Goal: Complete application form: Complete application form

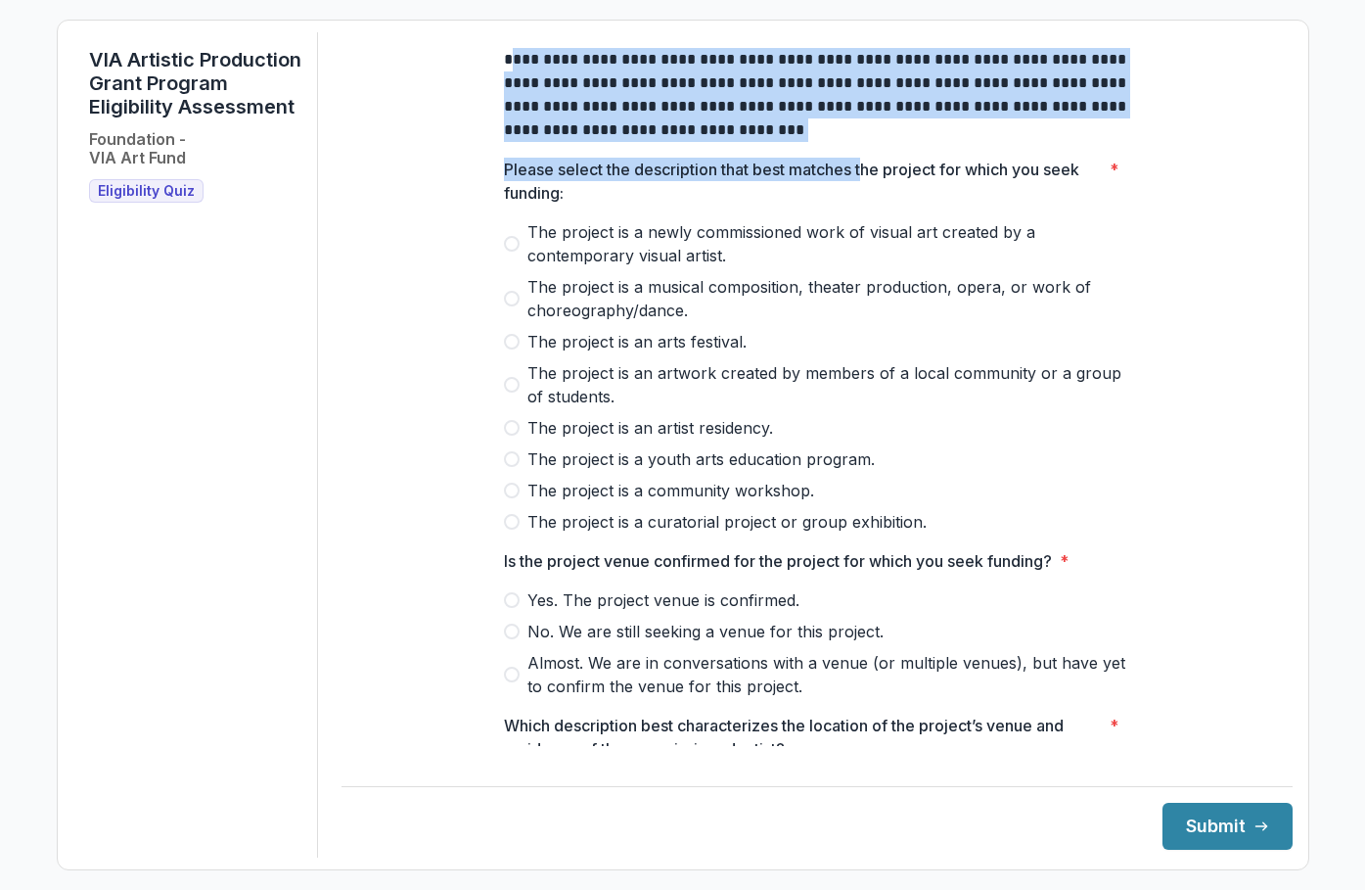
drag, startPoint x: 511, startPoint y: 75, endPoint x: 862, endPoint y: 173, distance: 364.8
click at [862, 173] on div "**********" at bounding box center [817, 717] width 626 height 1370
click at [751, 165] on div "**********" at bounding box center [817, 717] width 626 height 1370
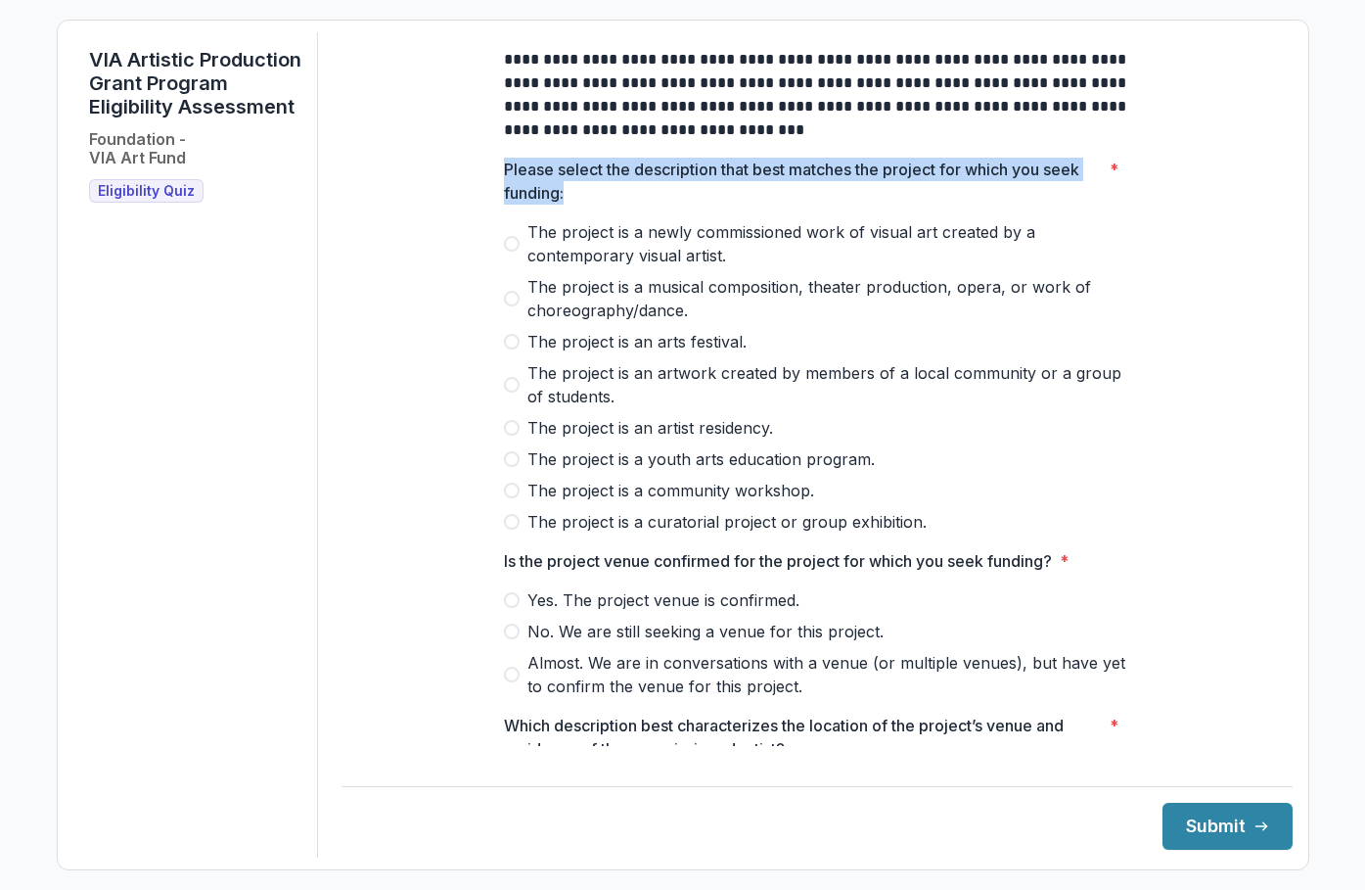
drag, startPoint x: 495, startPoint y: 181, endPoint x: 632, endPoint y: 206, distance: 139.2
click at [632, 206] on div "**********" at bounding box center [817, 717] width 658 height 1370
click at [632, 205] on p "Please select the description that best matches the project for which you seek …" at bounding box center [803, 181] width 598 height 47
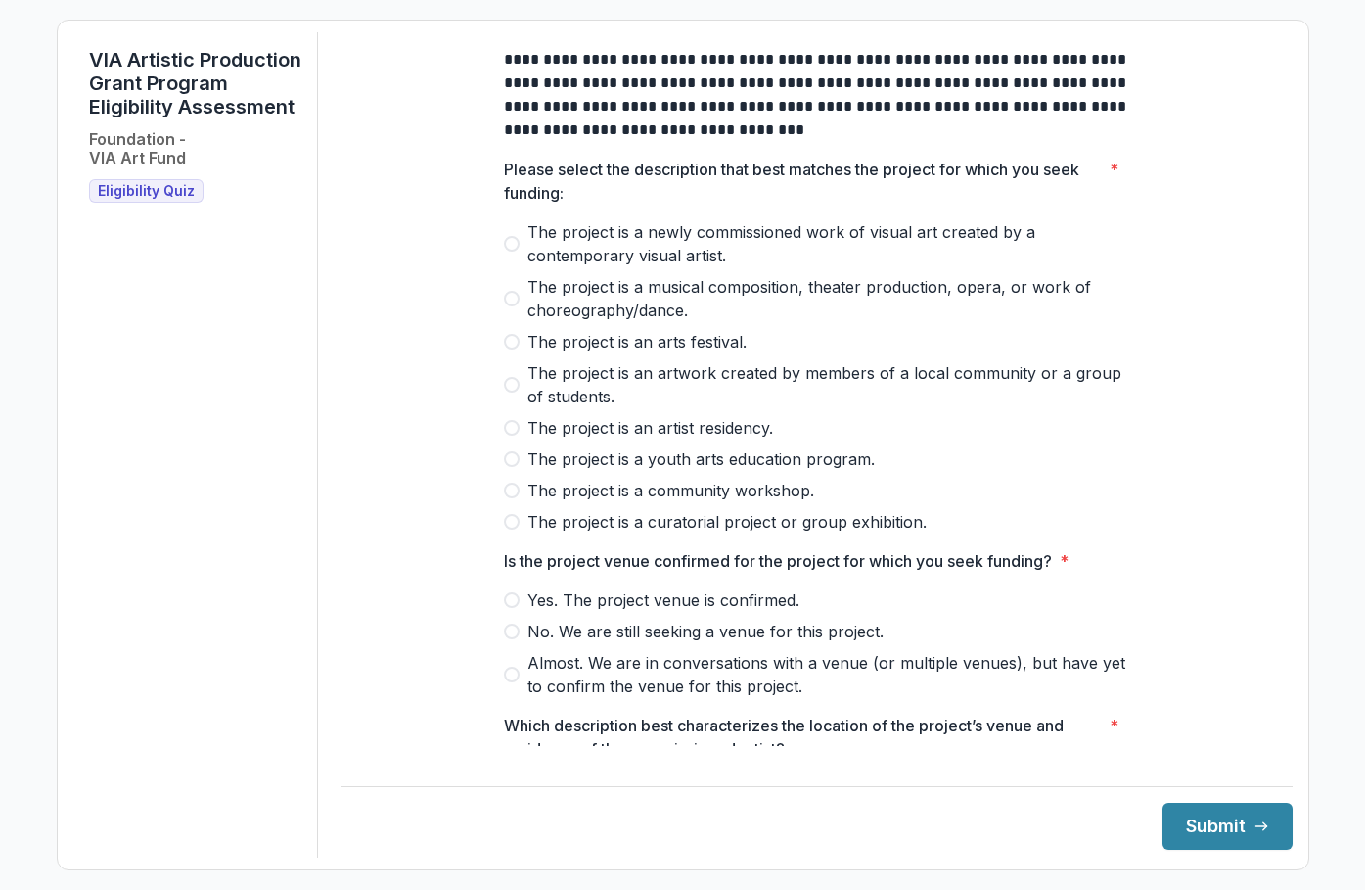
click at [997, 246] on span "The project is a newly commissioned work of visual art created by a contemporar…" at bounding box center [829, 243] width 603 height 47
click at [509, 608] on span at bounding box center [512, 600] width 16 height 16
click at [733, 389] on span "The project is an artwork created by members of a local community or a group of…" at bounding box center [829, 384] width 603 height 47
click at [729, 242] on span "The project is a newly commissioned work of visual art created by a contemporar…" at bounding box center [829, 243] width 603 height 47
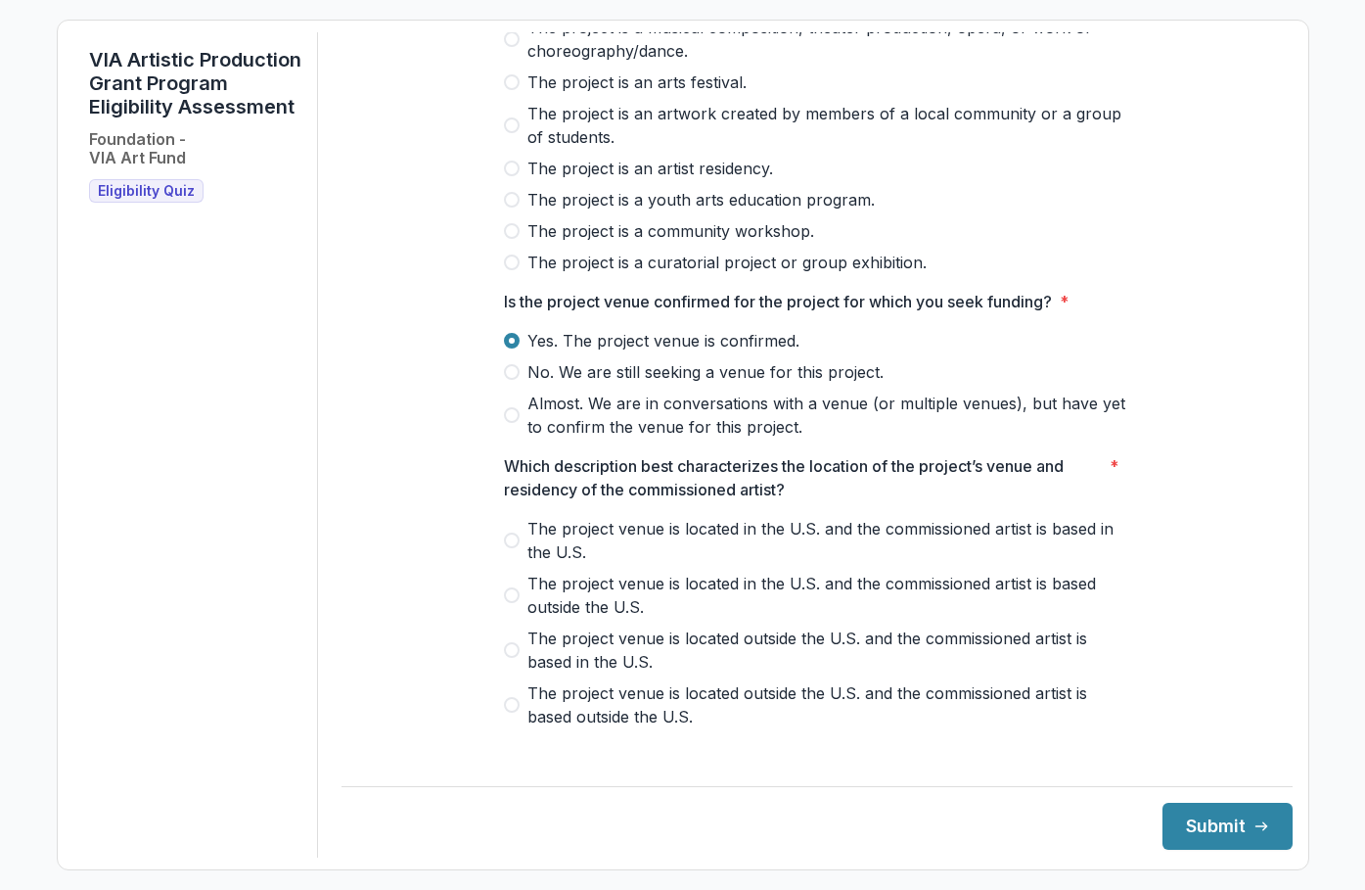
scroll to position [294, 0]
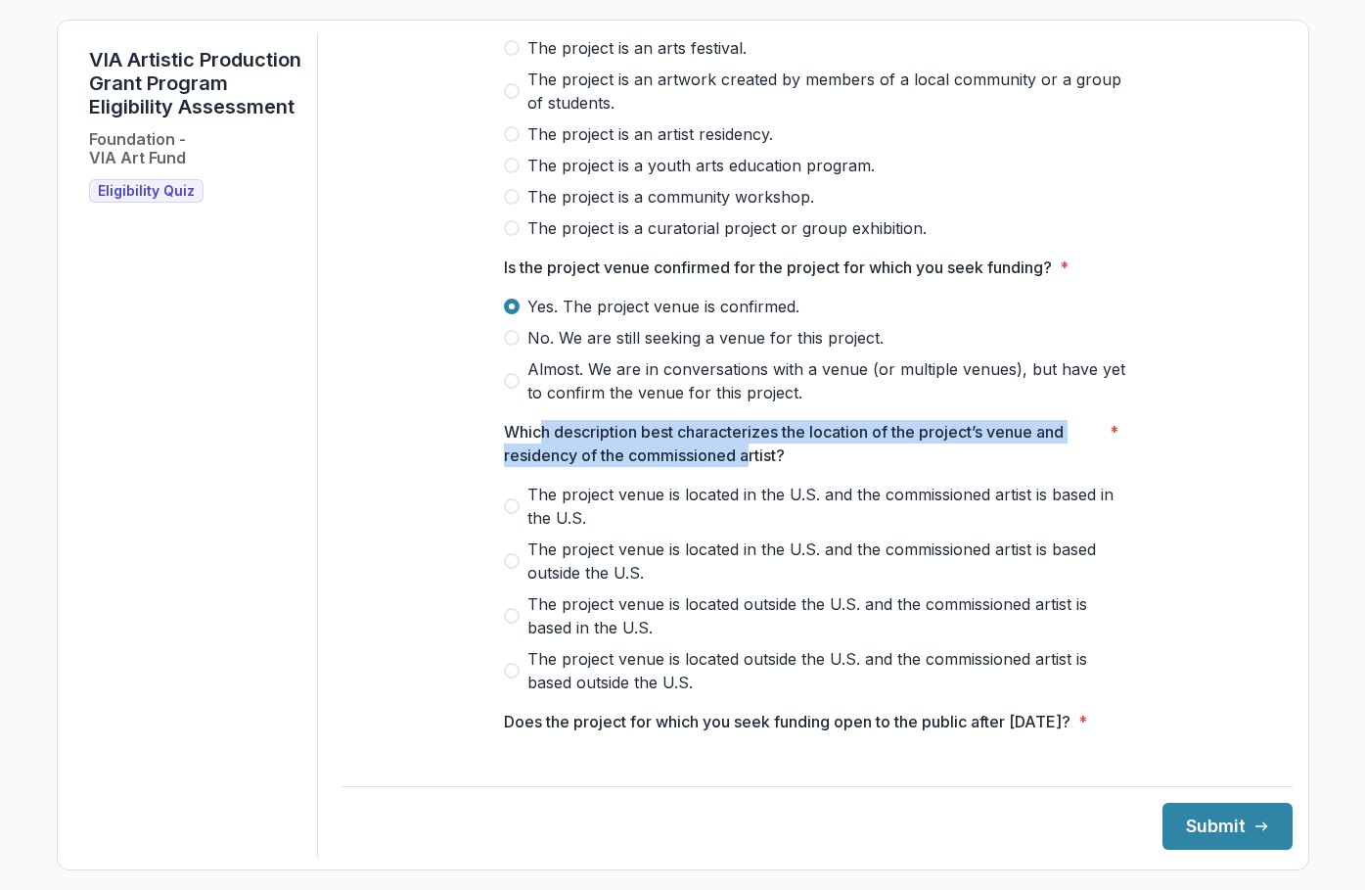
drag, startPoint x: 543, startPoint y: 439, endPoint x: 747, endPoint y: 464, distance: 205.0
click at [747, 464] on p "Which description best characterizes the location of the project’s venue and re…" at bounding box center [803, 443] width 598 height 47
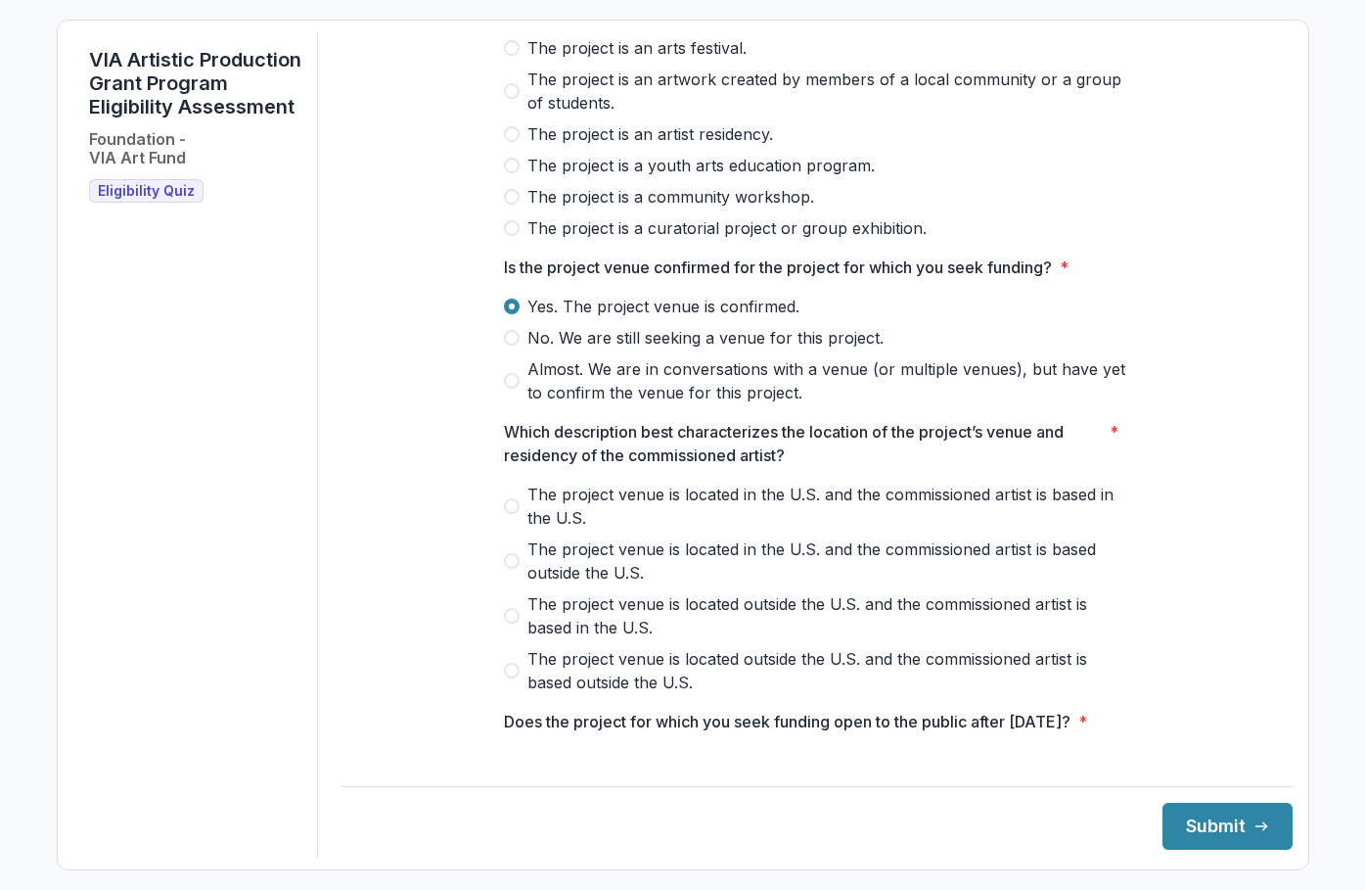
click at [899, 512] on span "The project venue is located in the U.S. and the commissioned artist is based i…" at bounding box center [829, 506] width 603 height 47
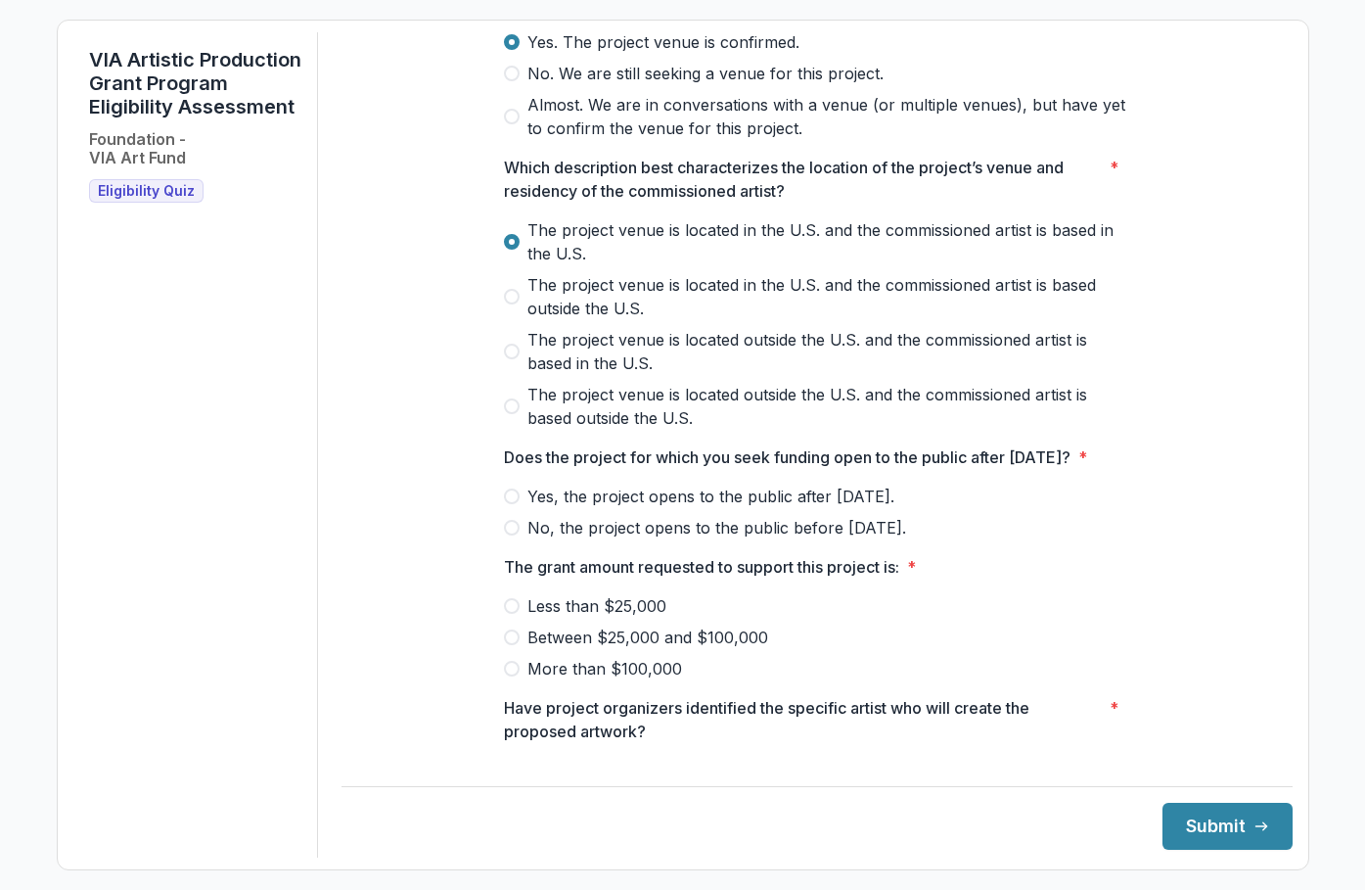
scroll to position [587, 0]
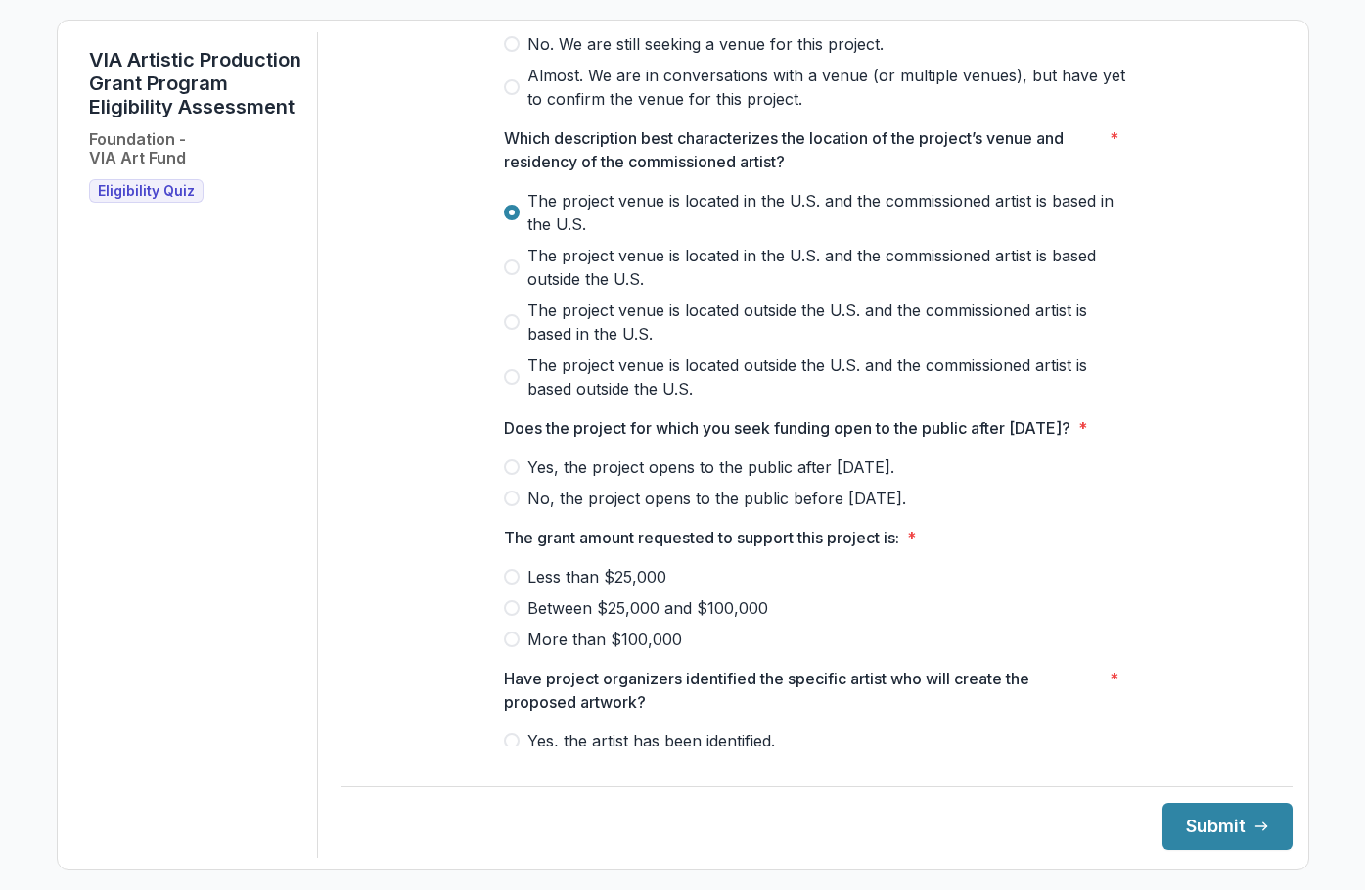
drag, startPoint x: 613, startPoint y: 448, endPoint x: 793, endPoint y: 456, distance: 180.3
click at [793, 439] on p "Does the project for which you seek funding open to the public after [DATE]?" at bounding box center [787, 427] width 567 height 23
drag, startPoint x: 515, startPoint y: 441, endPoint x: 987, endPoint y: 460, distance: 472.1
click at [987, 439] on p "Does the project for which you seek funding open to the public after [DATE]?" at bounding box center [787, 427] width 567 height 23
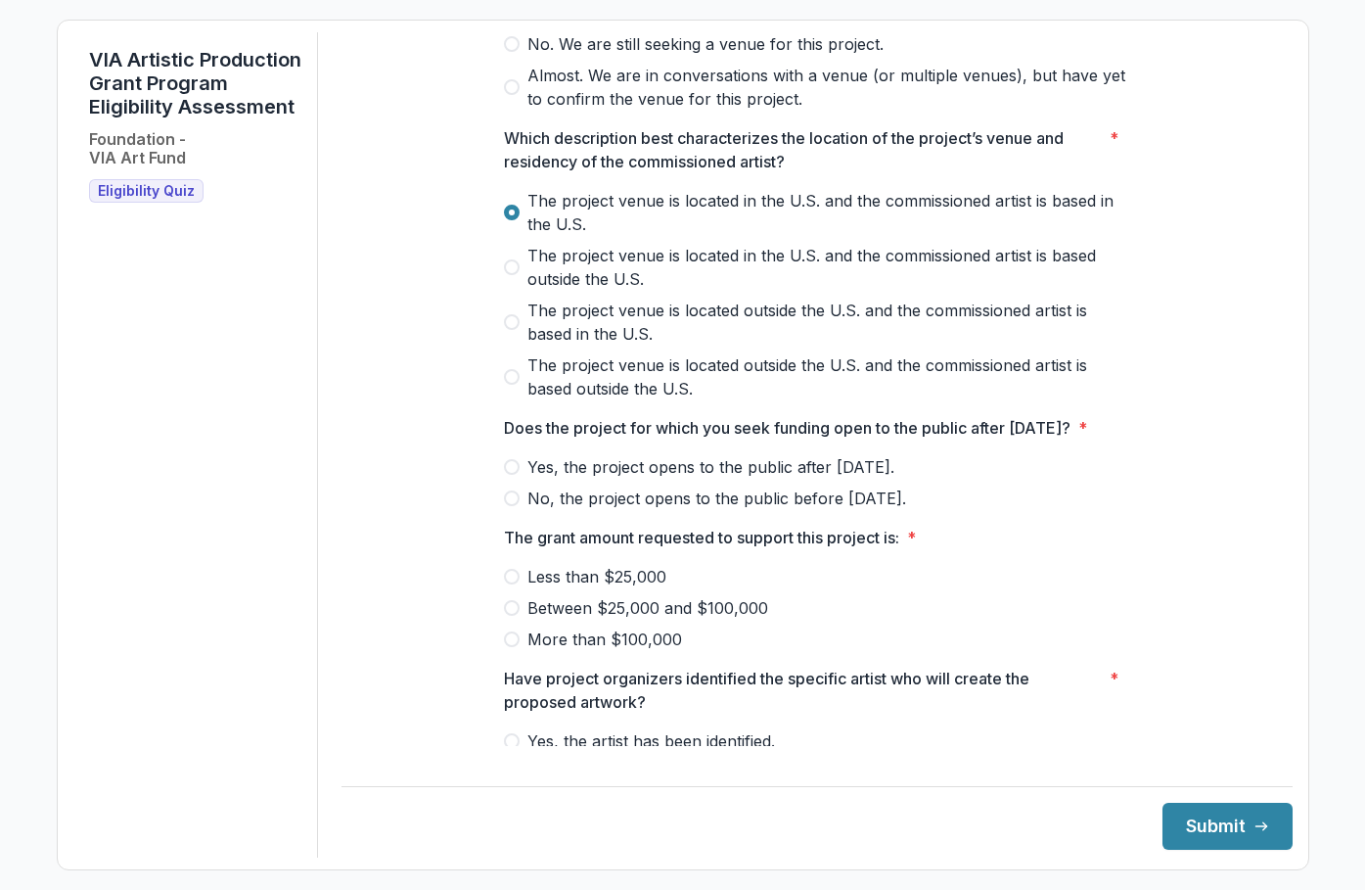
click at [987, 439] on p "Does the project for which you seek funding open to the public after [DATE]?" at bounding box center [787, 427] width 567 height 23
drag, startPoint x: 730, startPoint y: 448, endPoint x: 767, endPoint y: 471, distance: 43.5
click at [767, 439] on p "Does the project for which you seek funding open to the public after [DATE]?" at bounding box center [787, 427] width 567 height 23
drag, startPoint x: 626, startPoint y: 576, endPoint x: 722, endPoint y: 582, distance: 96.2
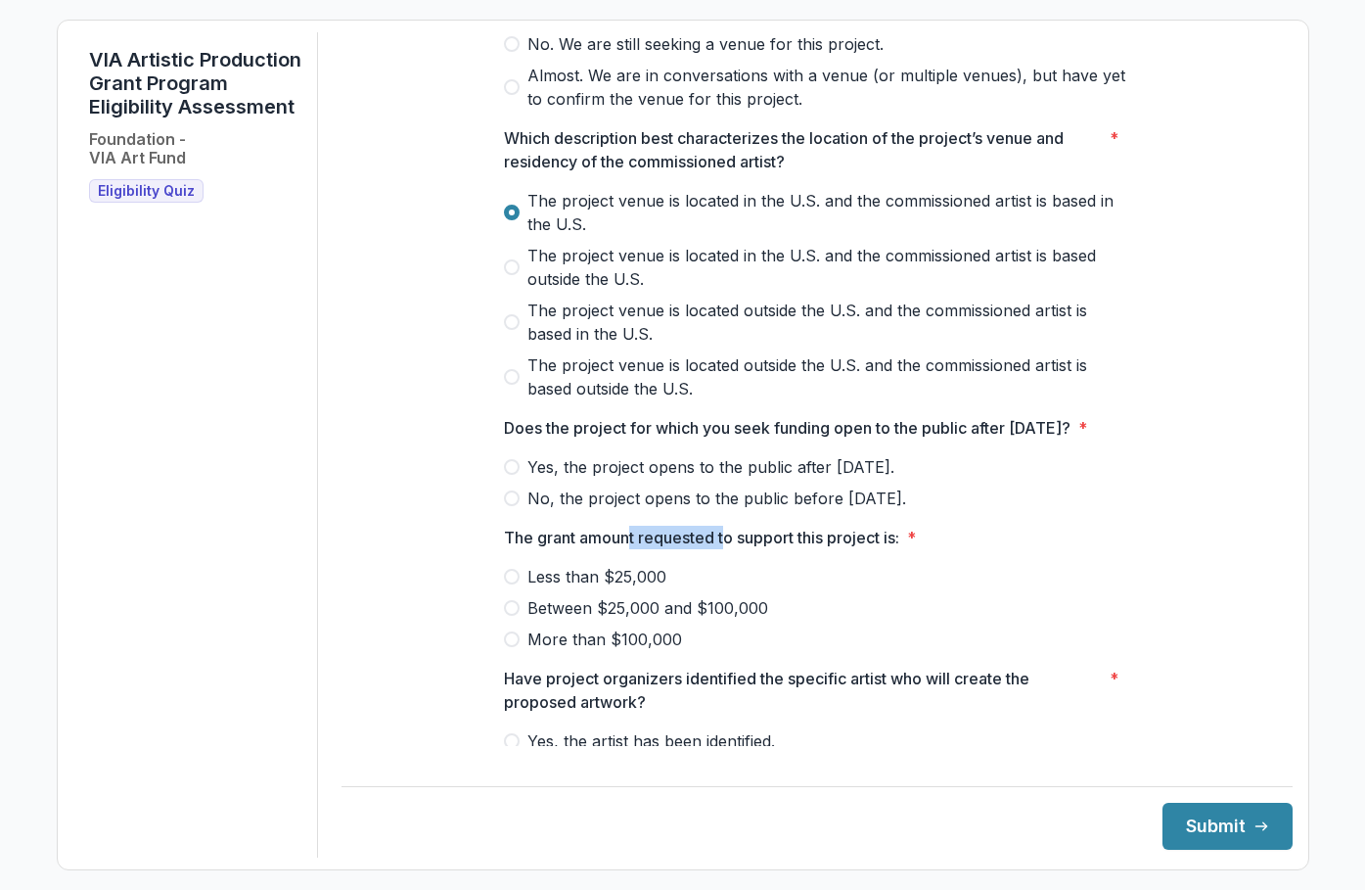
click at [722, 549] on p "The grant amount requested to support this project is:" at bounding box center [701, 537] width 395 height 23
click at [723, 549] on p "The grant amount requested to support this project is:" at bounding box center [701, 537] width 395 height 23
click at [509, 584] on span at bounding box center [512, 577] width 16 height 16
drag, startPoint x: 502, startPoint y: 438, endPoint x: 1071, endPoint y: 465, distance: 569.3
click at [1071, 439] on p "Does the project for which you seek funding open to the public after [DATE]?" at bounding box center [787, 427] width 567 height 23
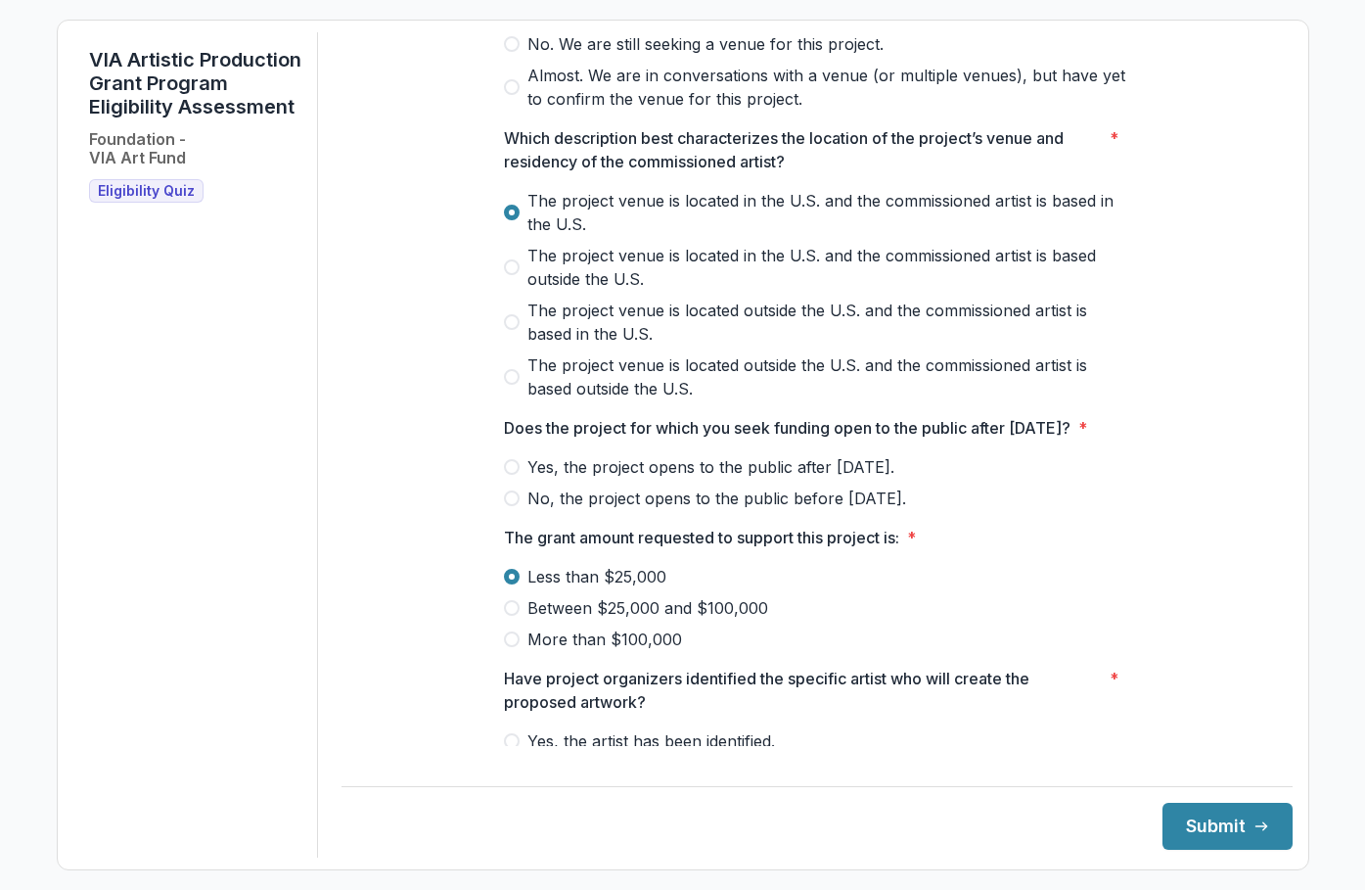
click at [1071, 439] on p "Does the project for which you seek funding open to the public after [DATE]?" at bounding box center [787, 427] width 567 height 23
click at [512, 475] on span at bounding box center [512, 467] width 16 height 16
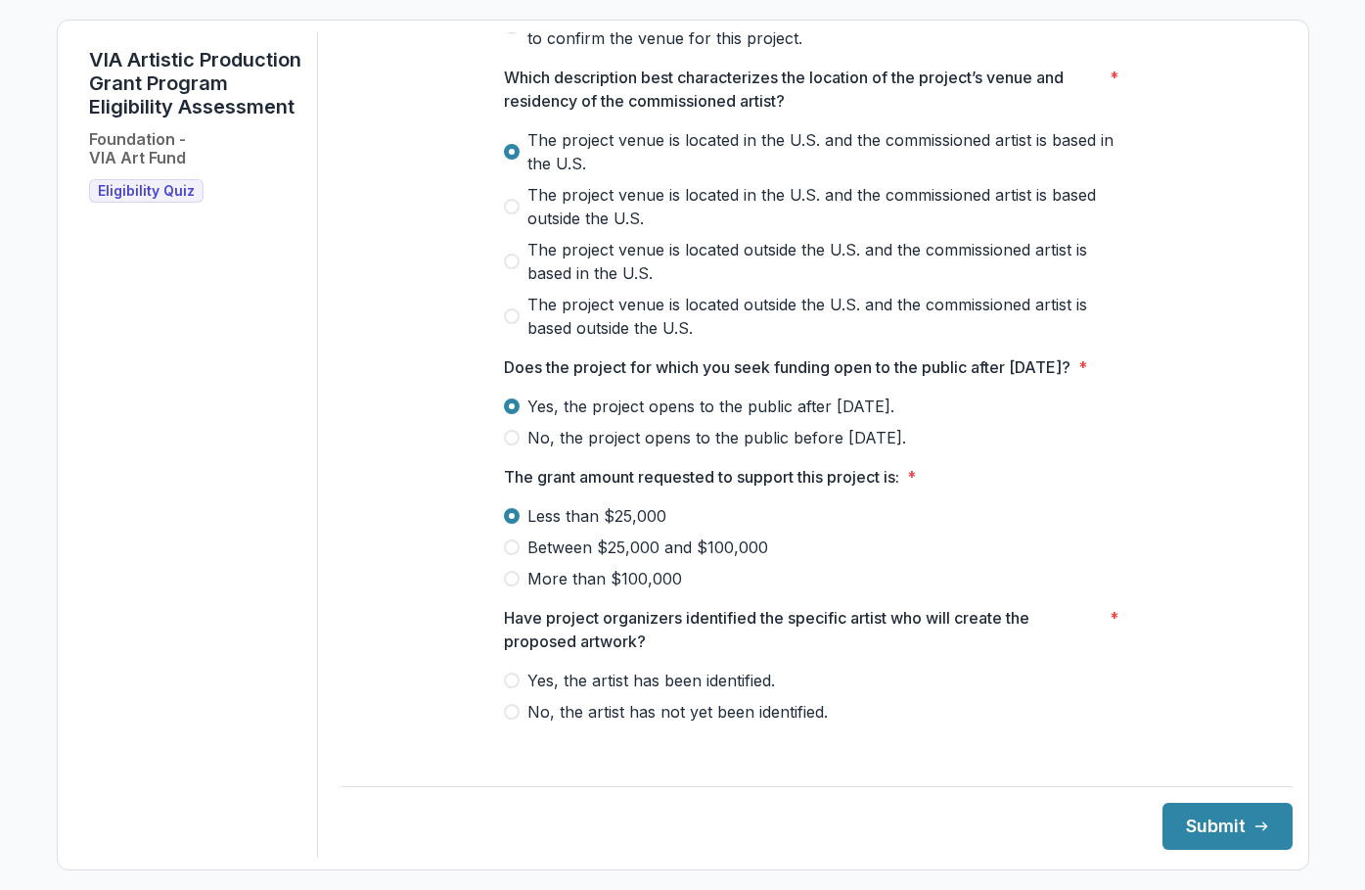
scroll to position [680, 0]
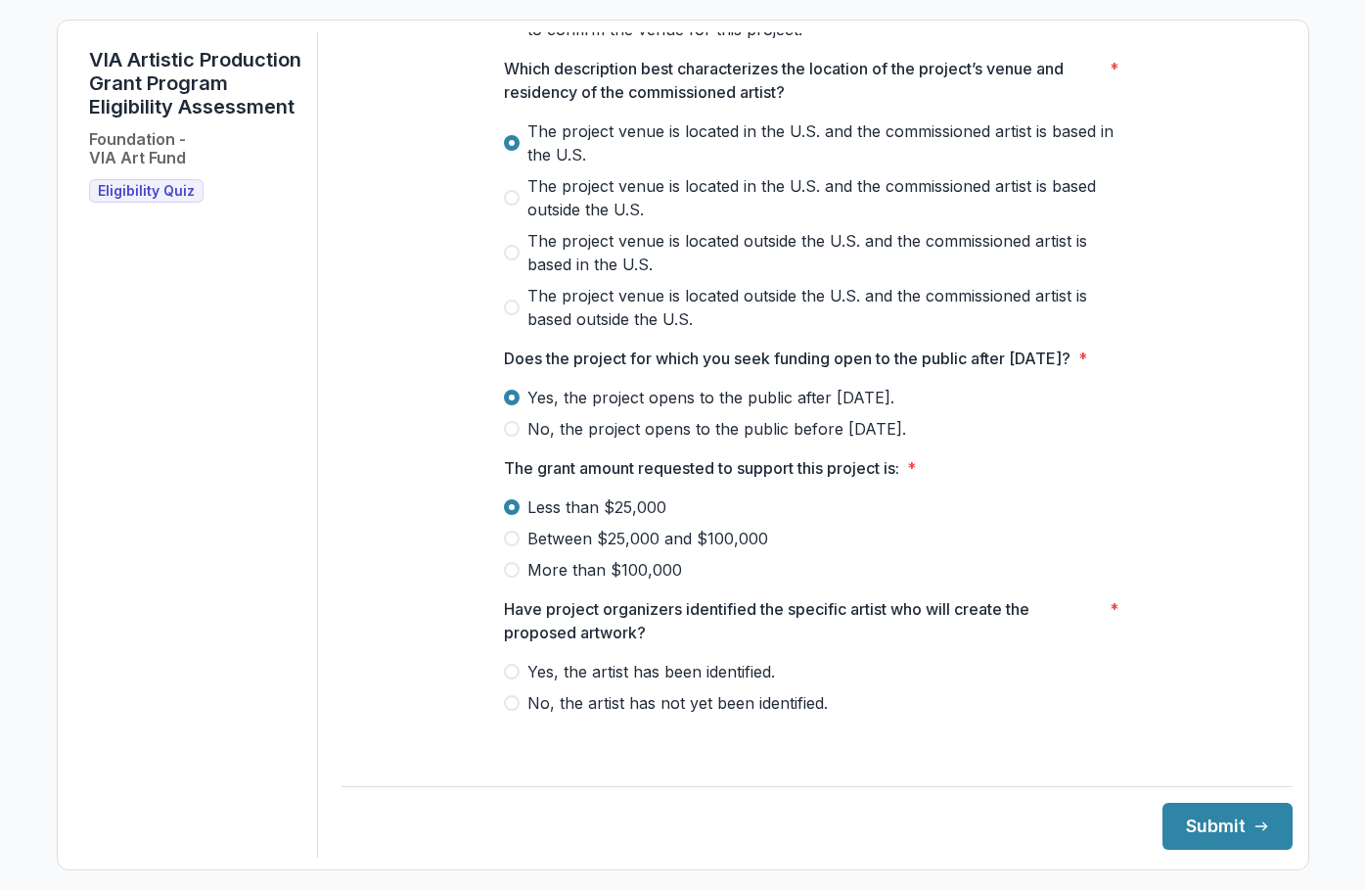
click at [738, 683] on span "Yes, the artist has been identified." at bounding box center [652, 671] width 248 height 23
click at [1230, 839] on button "Submit" at bounding box center [1228, 826] width 130 height 47
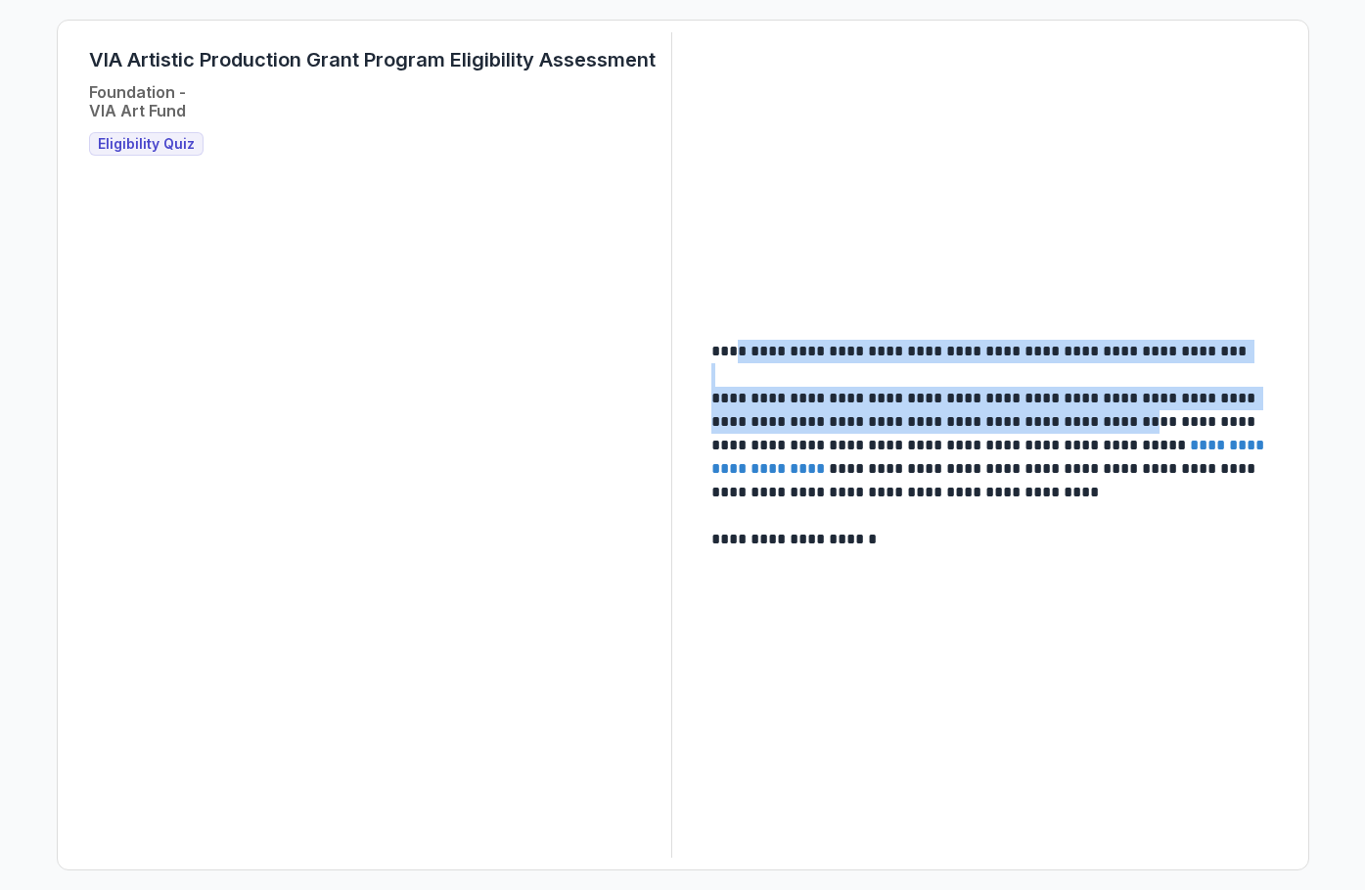
drag, startPoint x: 842, startPoint y: 368, endPoint x: 1130, endPoint y: 425, distance: 294.3
click at [1130, 425] on div "**********" at bounding box center [995, 445] width 566 height 211
click at [1130, 425] on p "**********" at bounding box center [992, 445] width 561 height 117
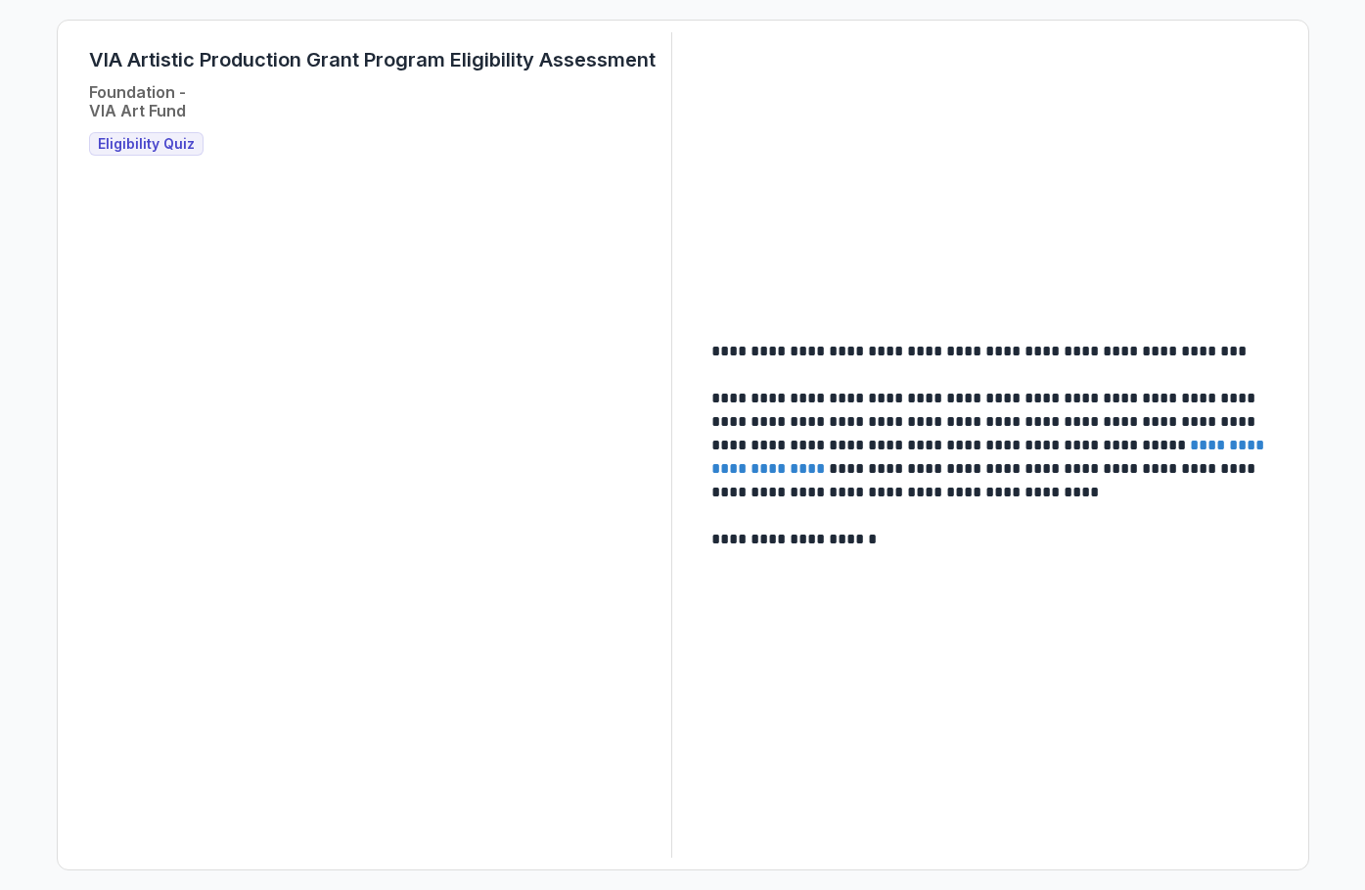
click at [126, 153] on h3 "Eligibility Quiz" at bounding box center [146, 143] width 115 height 23
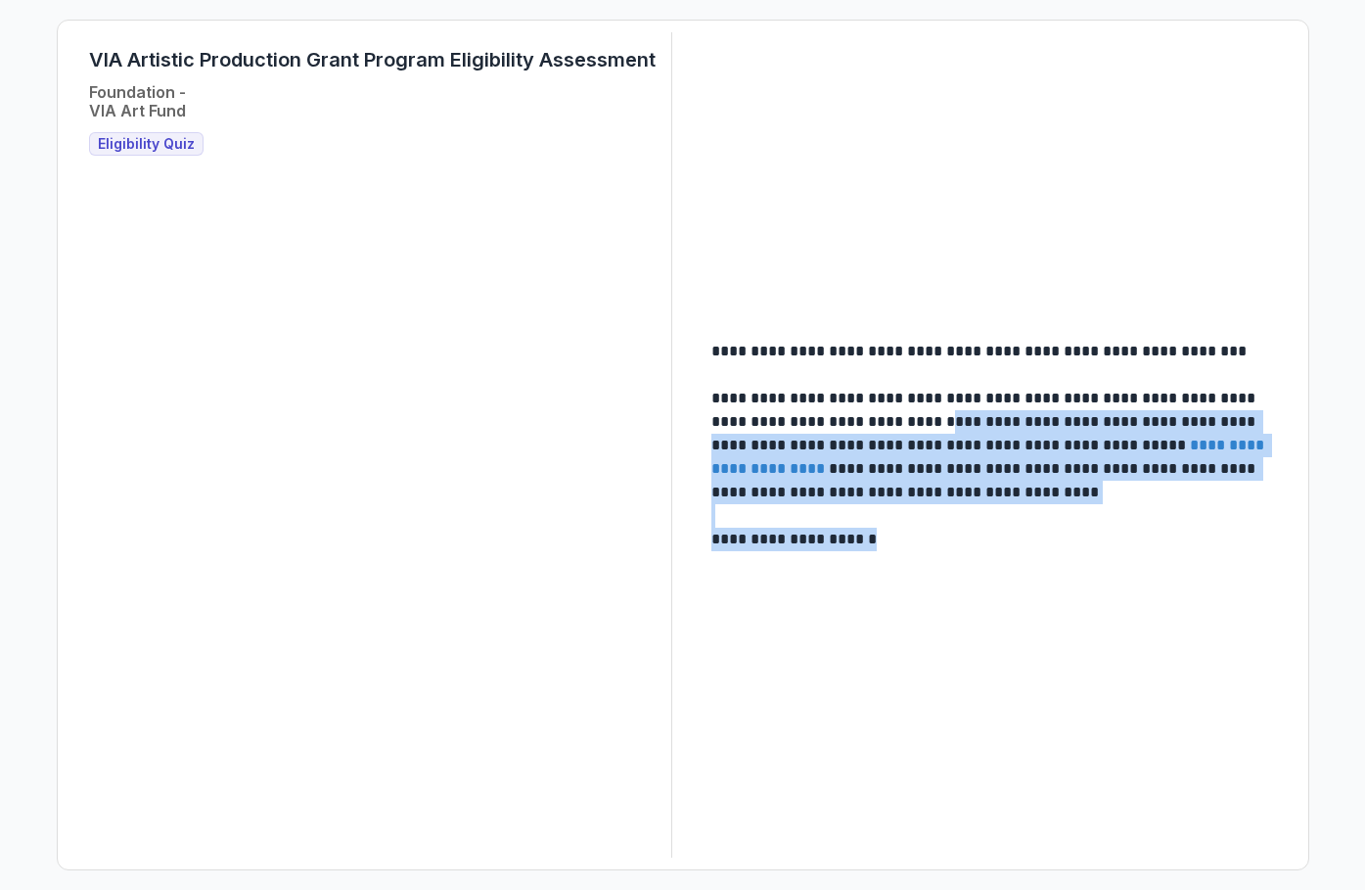
drag, startPoint x: 923, startPoint y: 419, endPoint x: 1004, endPoint y: 544, distance: 149.3
click at [1004, 544] on div "**********" at bounding box center [995, 445] width 566 height 211
click at [1002, 544] on p "**********" at bounding box center [992, 539] width 561 height 23
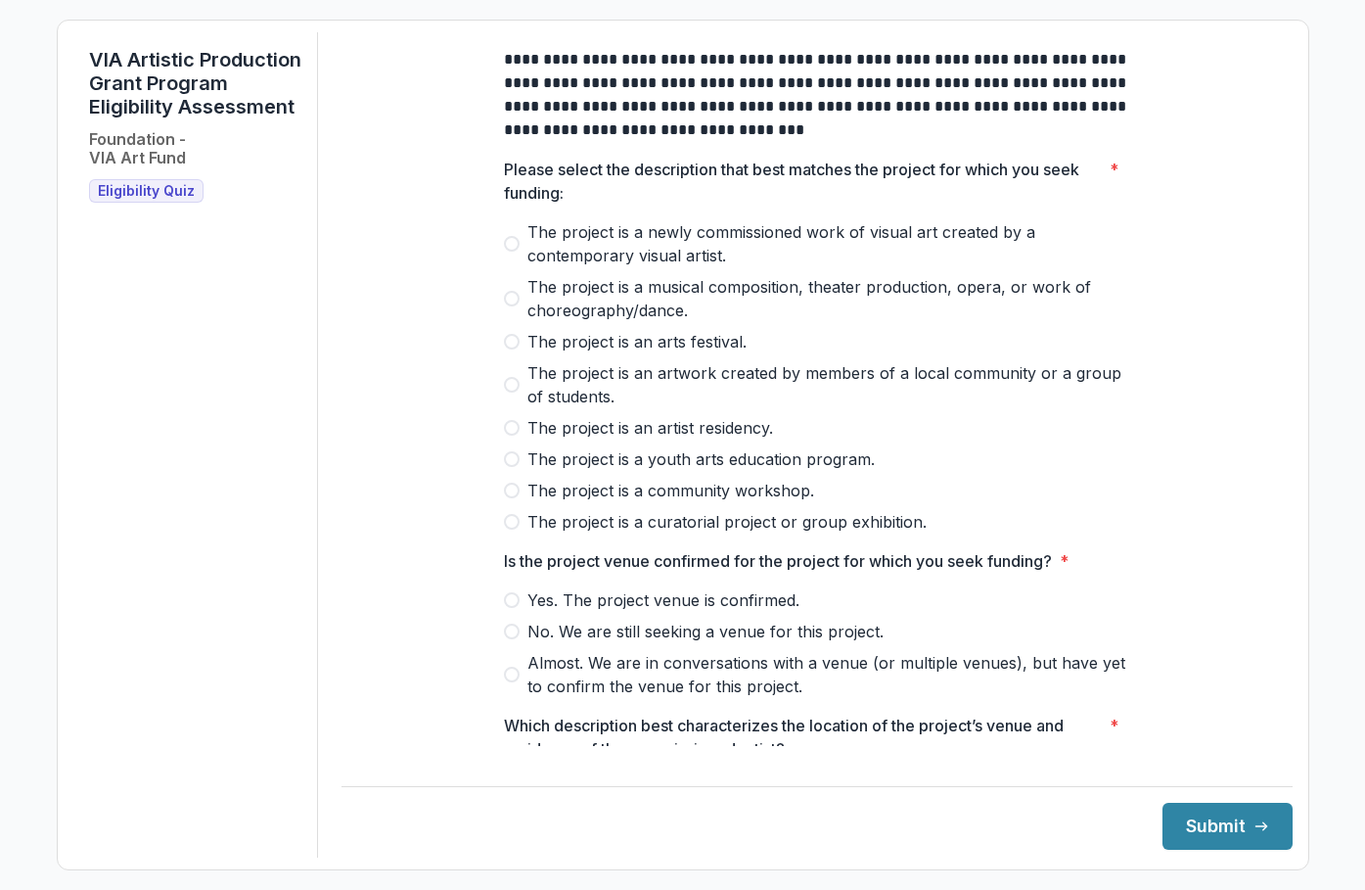
click at [890, 386] on span "The project is an artwork created by members of a local community or a group of…" at bounding box center [829, 384] width 603 height 47
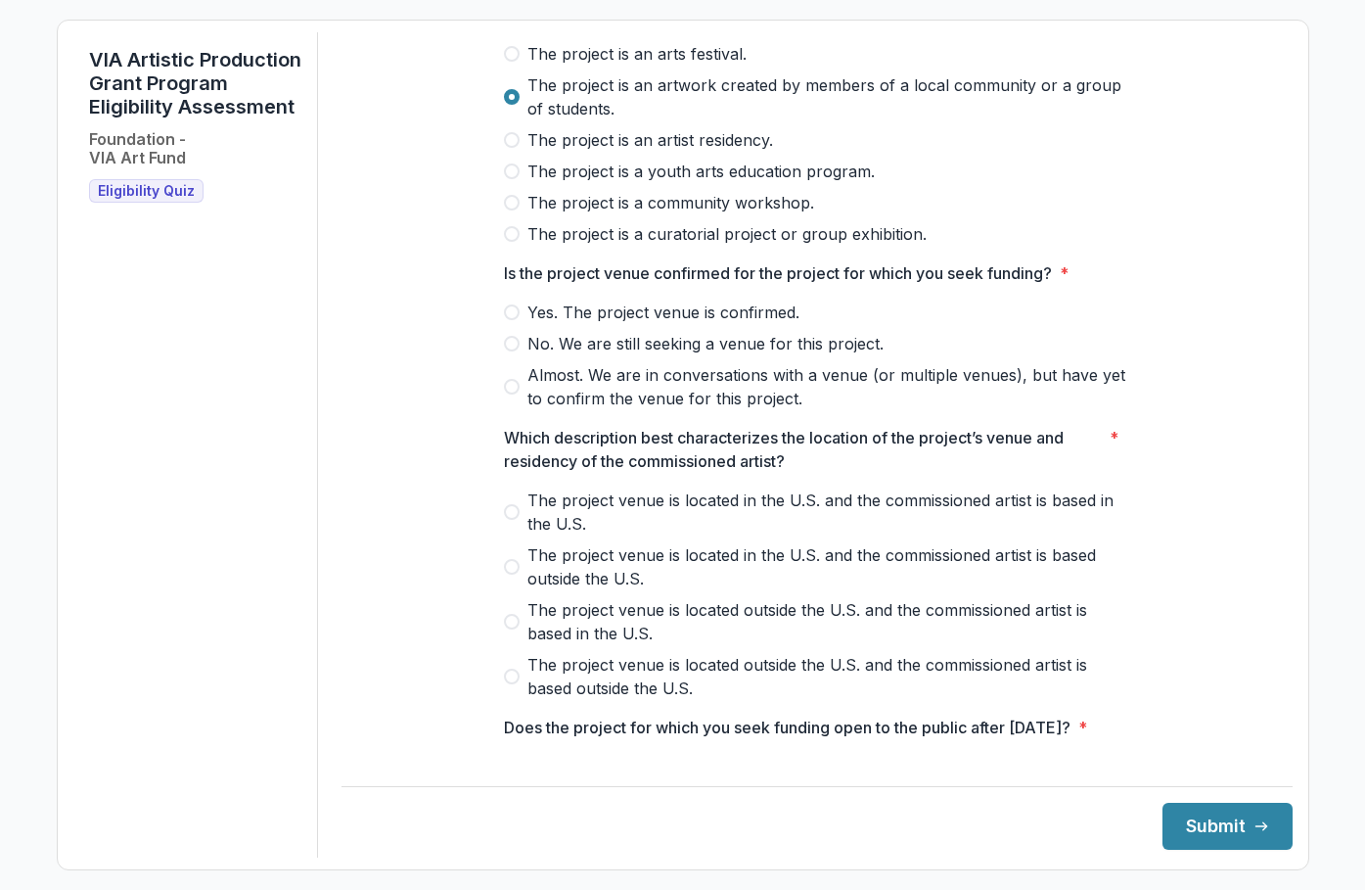
scroll to position [294, 0]
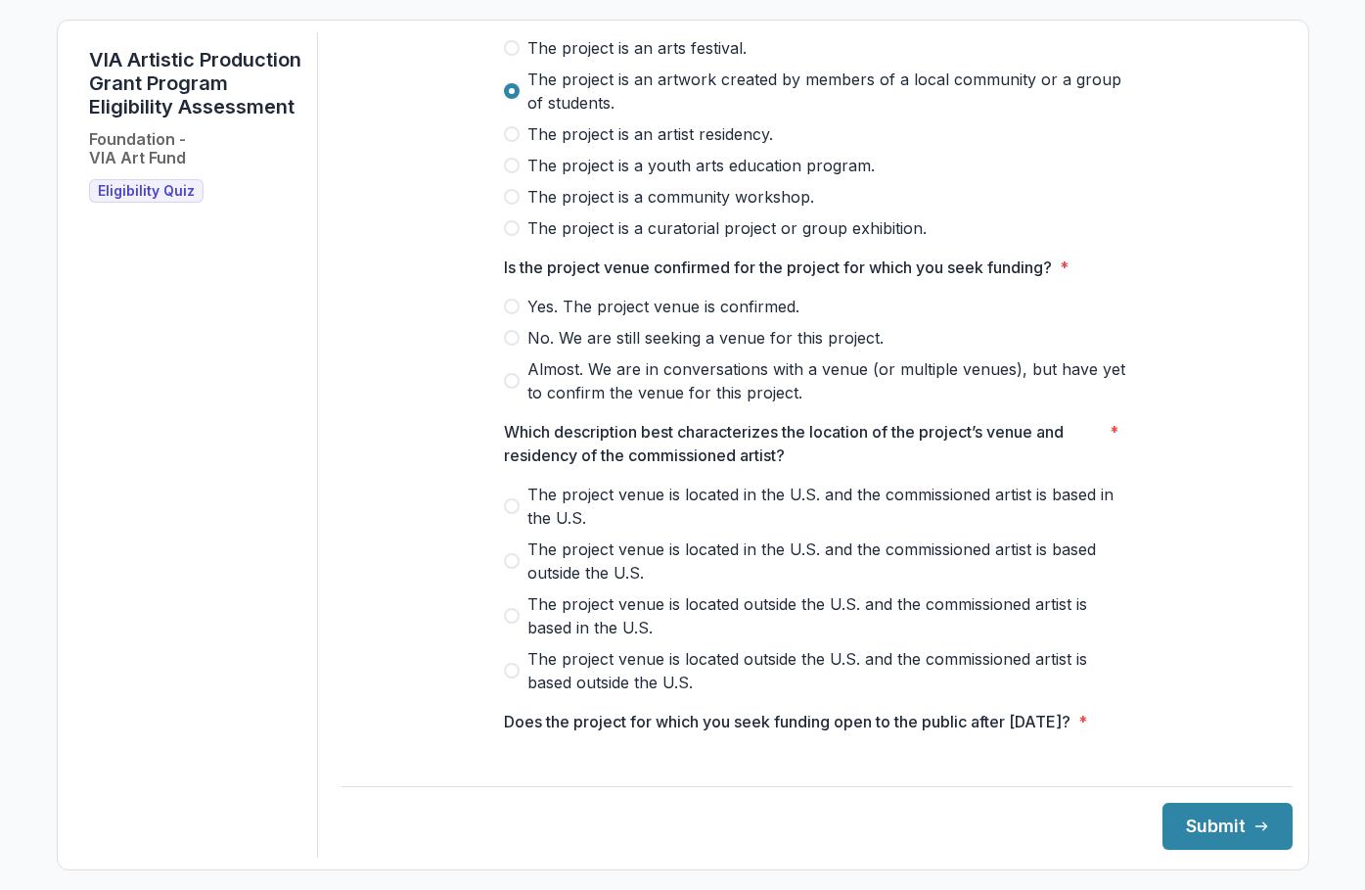
click at [505, 314] on span at bounding box center [512, 307] width 16 height 16
click at [580, 514] on span "The project venue is located in the U.S. and the commissioned artist is based i…" at bounding box center [829, 506] width 603 height 47
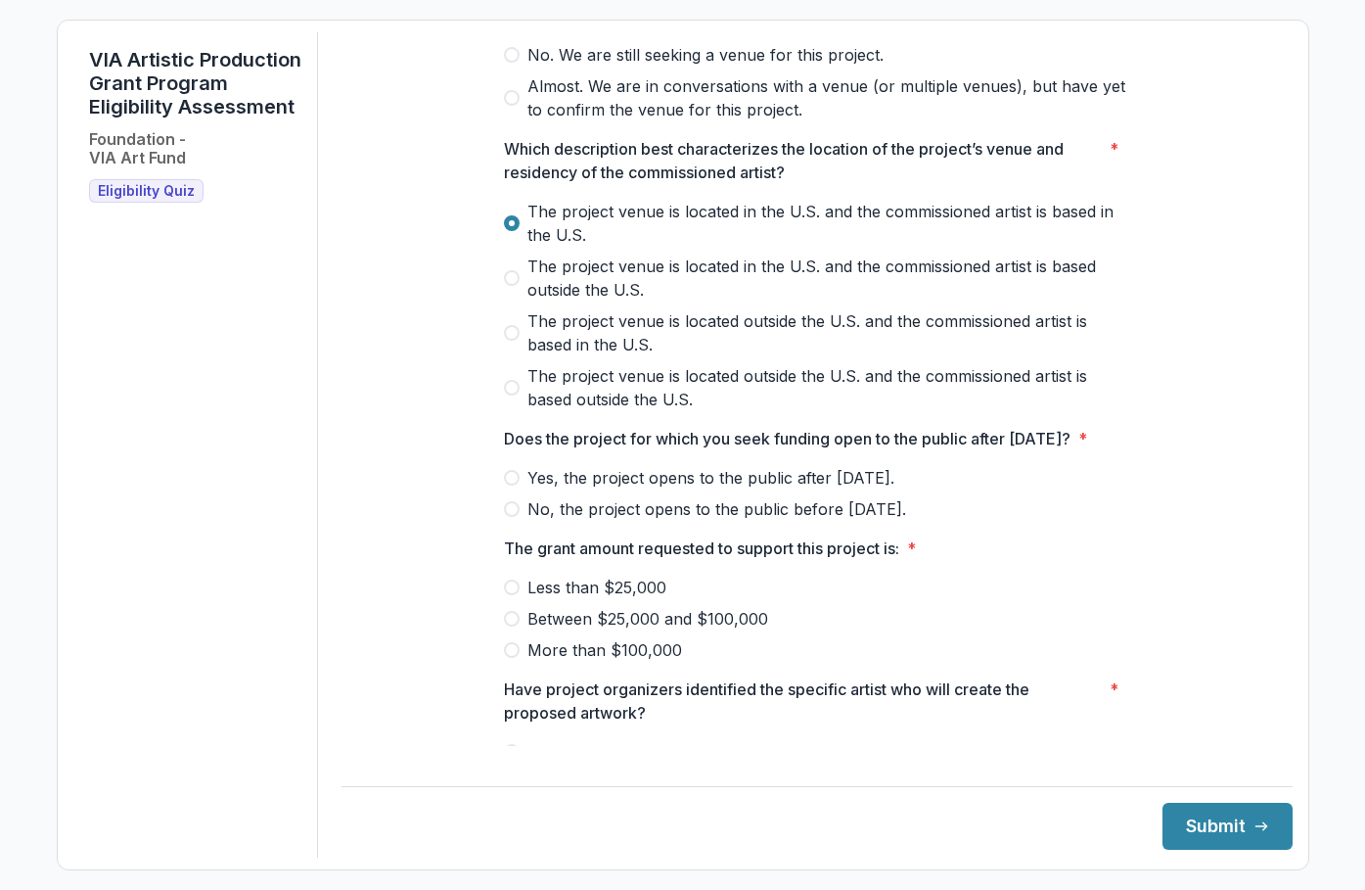
scroll to position [587, 0]
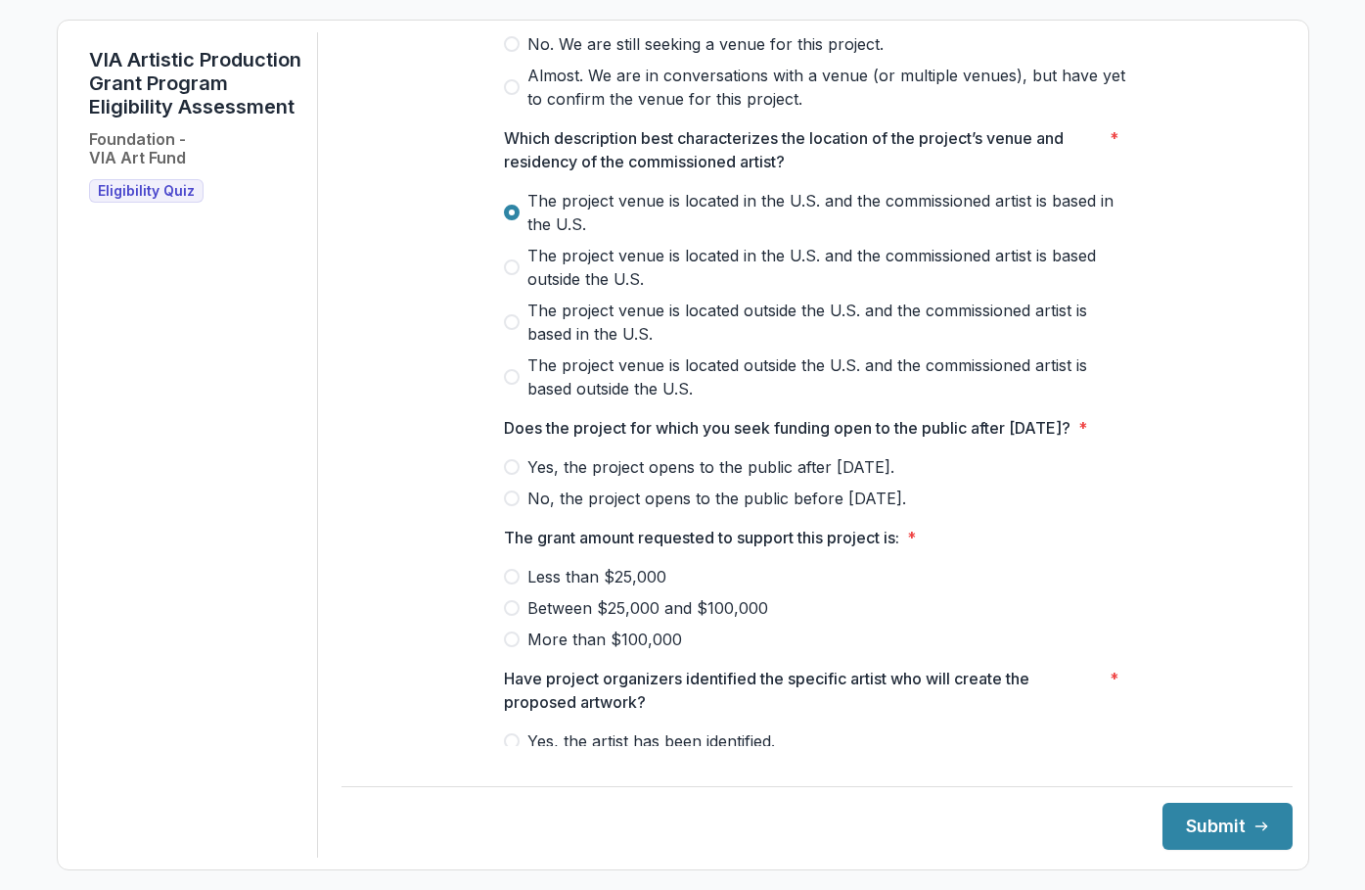
click at [528, 479] on span "Yes, the project opens to the public after [DATE]." at bounding box center [711, 466] width 367 height 23
click at [632, 588] on span "Less than $25,000" at bounding box center [597, 576] width 139 height 23
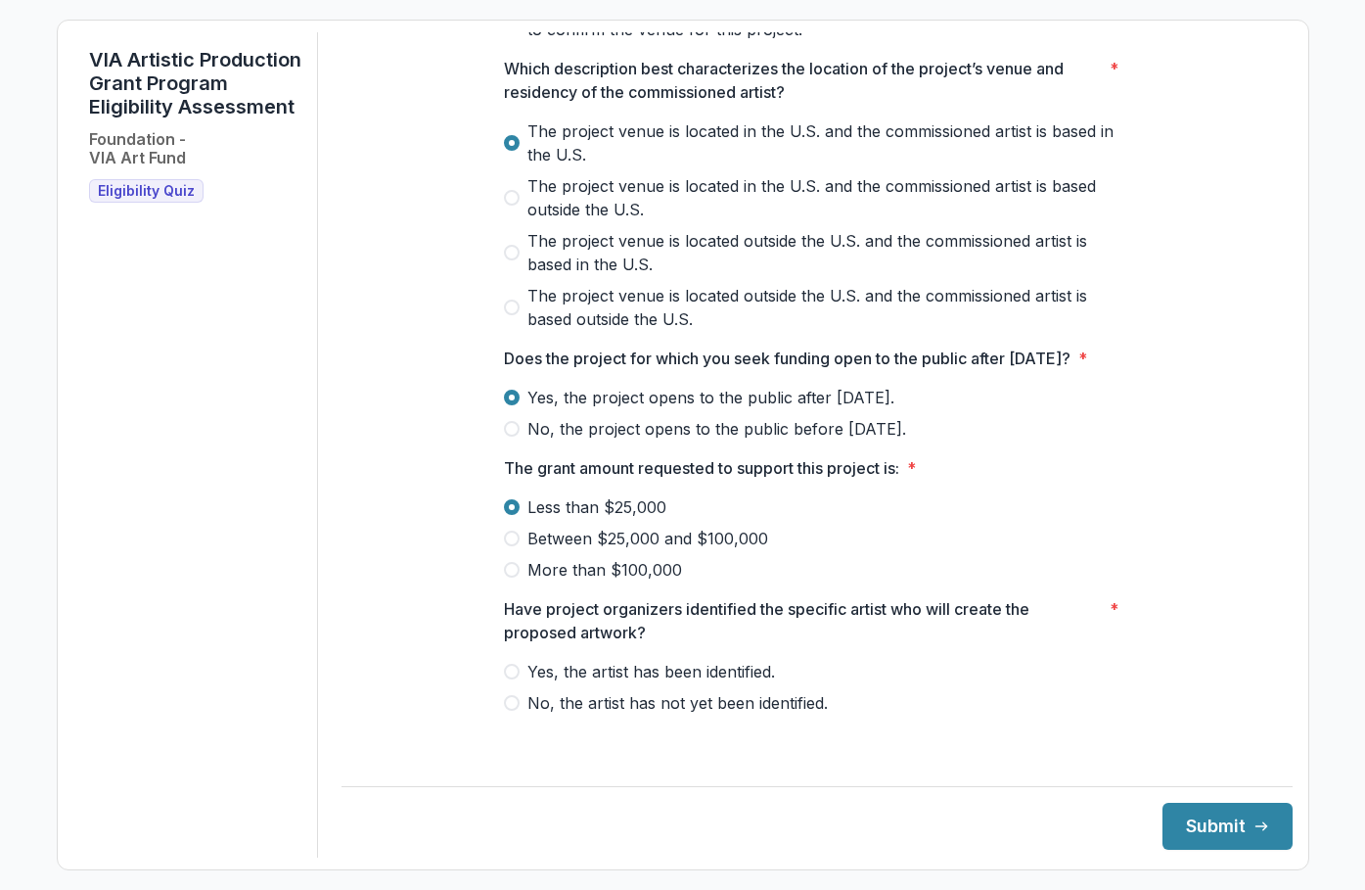
scroll to position [680, 0]
click at [774, 683] on span "Yes, the artist has been identified." at bounding box center [652, 671] width 248 height 23
click at [1225, 818] on button "Submit" at bounding box center [1228, 826] width 130 height 47
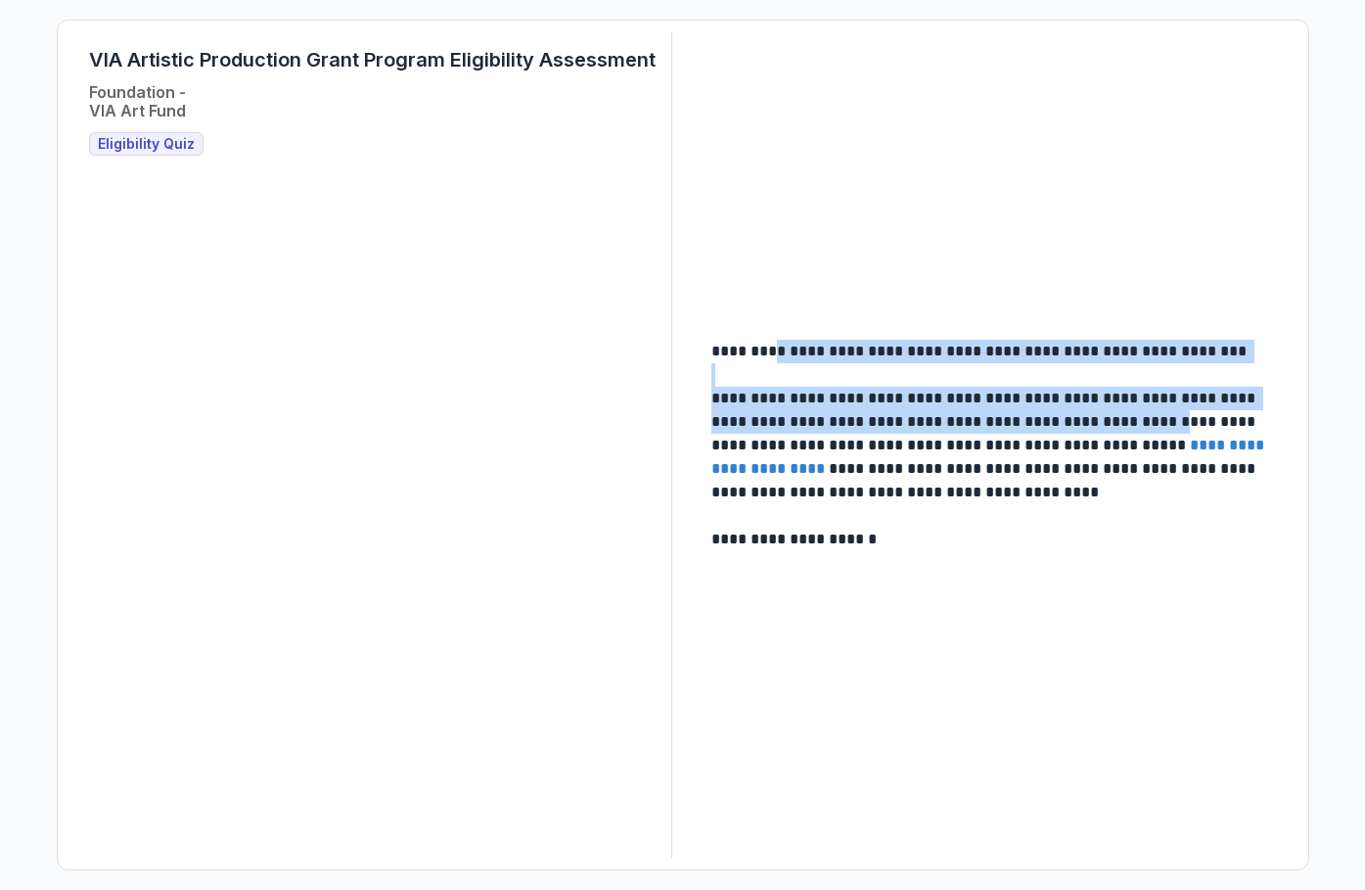
drag, startPoint x: 796, startPoint y: 357, endPoint x: 1181, endPoint y: 425, distance: 391.5
click at [1181, 425] on div "**********" at bounding box center [995, 445] width 566 height 211
click at [1181, 425] on p "**********" at bounding box center [992, 445] width 561 height 117
